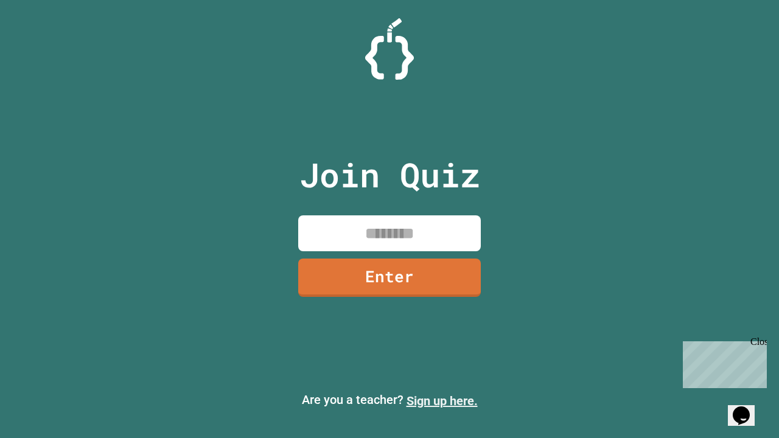
click at [442, 401] on link "Sign up here." at bounding box center [442, 401] width 71 height 15
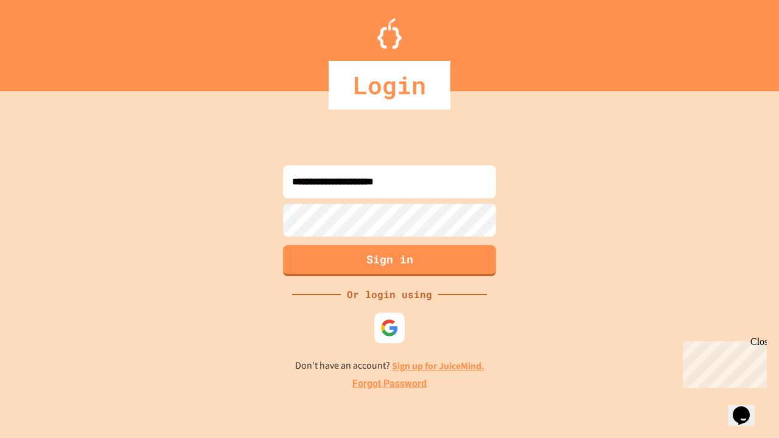
type input "**********"
